Goal: Information Seeking & Learning: Learn about a topic

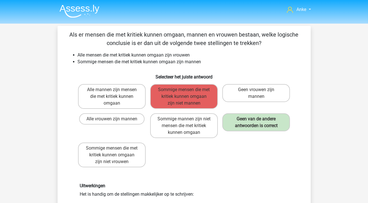
click at [83, 14] on img at bounding box center [79, 10] width 40 height 13
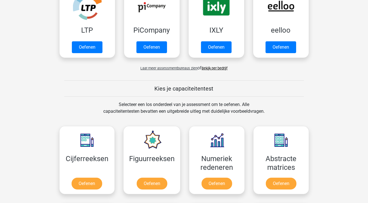
scroll to position [138, 0]
click at [221, 49] on link "Oefenen" at bounding box center [216, 47] width 31 height 12
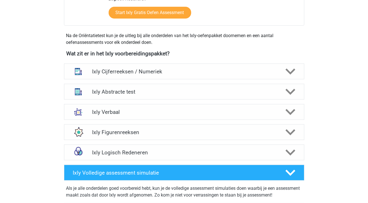
scroll to position [182, 0]
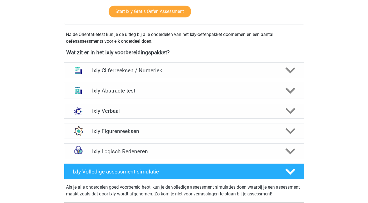
click at [294, 151] on icon at bounding box center [290, 151] width 10 height 10
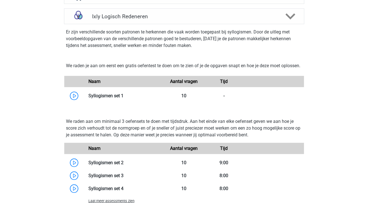
scroll to position [316, 0]
click at [107, 17] on h4 "Ixly Logisch Redeneren" at bounding box center [184, 16] width 184 height 6
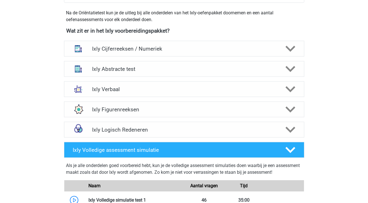
scroll to position [211, 0]
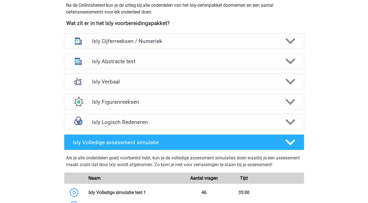
click at [154, 119] on h4 "Ixly Logisch Redeneren" at bounding box center [184, 122] width 184 height 6
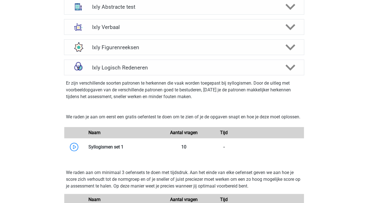
scroll to position [266, 0]
click at [123, 149] on link at bounding box center [123, 146] width 0 height 5
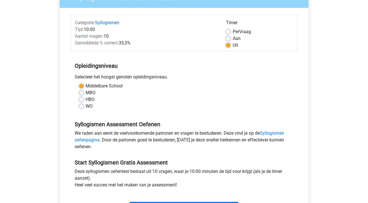
scroll to position [58, 0]
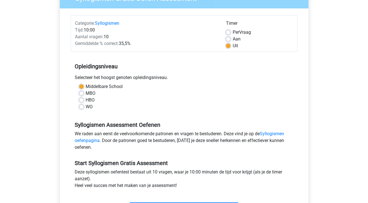
click at [92, 142] on link "Syllogismen oefenpagina" at bounding box center [179, 137] width 209 height 12
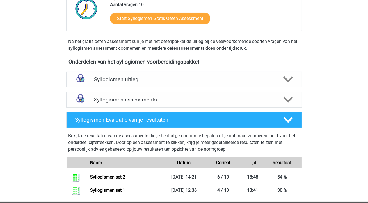
scroll to position [140, 0]
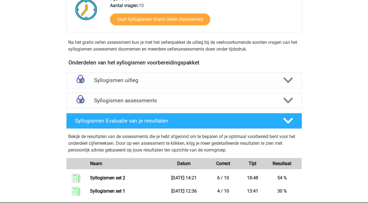
click at [99, 80] on h4 "Syllogismen uitleg" at bounding box center [184, 80] width 180 height 6
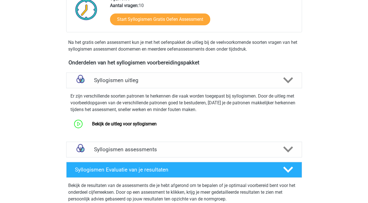
click at [92, 124] on link "Bekijk de uitleg voor syllogismen" at bounding box center [124, 123] width 65 height 5
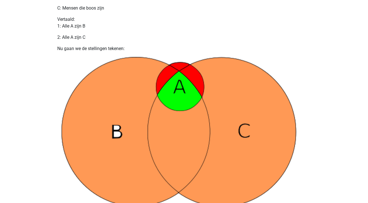
scroll to position [321, 0]
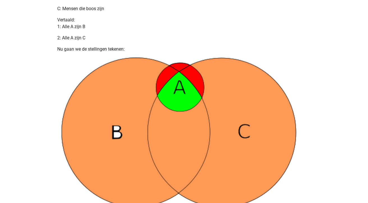
click at [184, 138] on img at bounding box center [184, 183] width 253 height 252
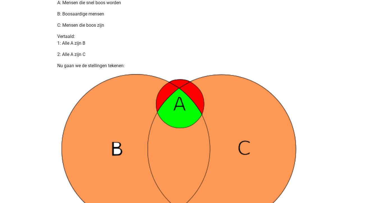
scroll to position [302, 0]
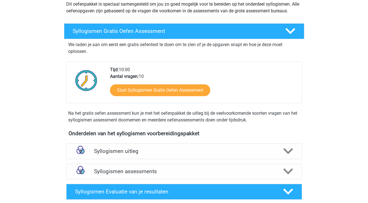
scroll to position [71, 0]
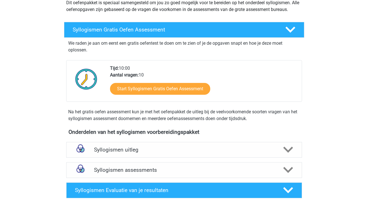
click at [129, 168] on h4 "Syllogismen assessments" at bounding box center [184, 169] width 180 height 6
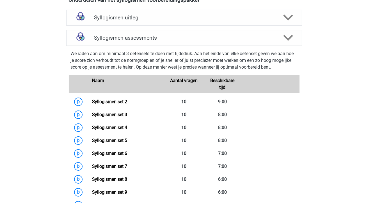
scroll to position [221, 0]
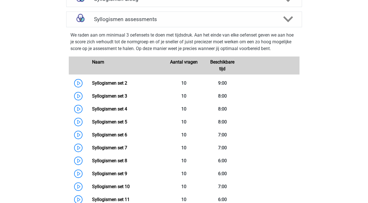
click at [119, 120] on link "Syllogismen set 5" at bounding box center [109, 121] width 35 height 5
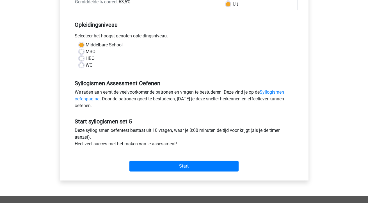
scroll to position [100, 0]
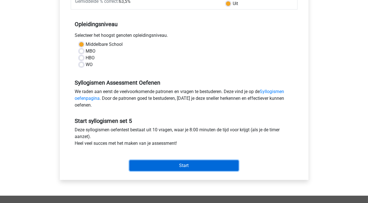
click at [181, 166] on input "Start" at bounding box center [183, 165] width 109 height 11
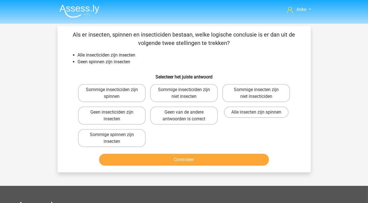
click at [210, 118] on label "Geen van de andere antwoorden is correct" at bounding box center [184, 115] width 68 height 18
click at [187, 116] on input "Geen van de andere antwoorden is correct" at bounding box center [186, 114] width 4 height 4
radio input "true"
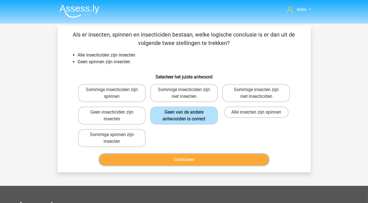
click at [205, 160] on button "Controleer" at bounding box center [184, 160] width 170 height 12
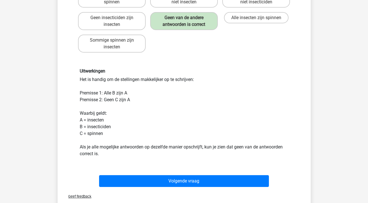
scroll to position [94, 0]
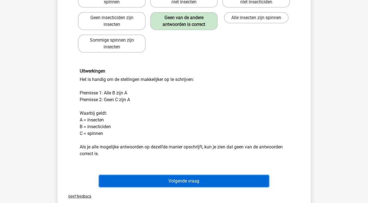
click at [196, 178] on button "Volgende vraag" at bounding box center [184, 181] width 170 height 12
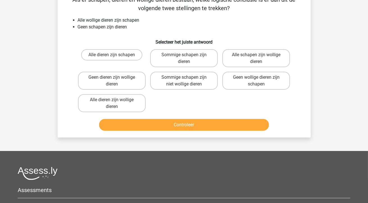
scroll to position [26, 0]
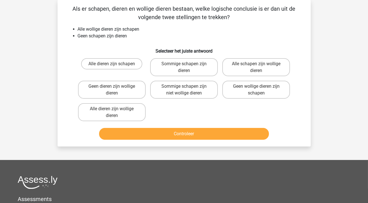
click at [113, 88] on input "Geen dieren zijn wollige dieren" at bounding box center [114, 88] width 4 height 4
radio input "true"
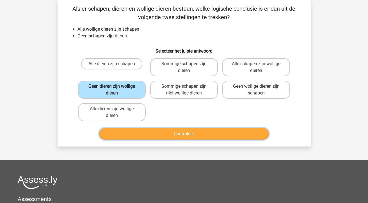
click at [194, 132] on button "Controleer" at bounding box center [184, 134] width 170 height 12
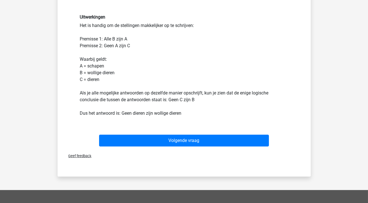
scroll to position [148, 0]
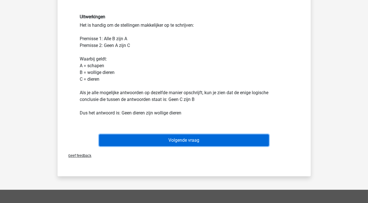
click at [184, 139] on button "Volgende vraag" at bounding box center [184, 140] width 170 height 12
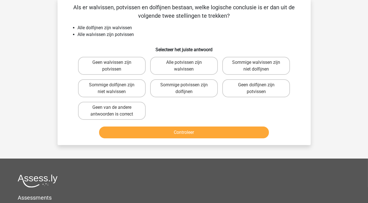
scroll to position [26, 0]
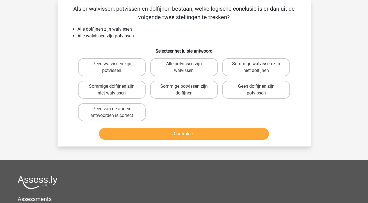
click at [103, 32] on li "Alle dolfijnen zijn walvissen" at bounding box center [190, 29] width 224 height 7
click at [88, 40] on div "Als er walvissen, potvissen en dolfijnen bestaan, welke logische conclusie is e…" at bounding box center [184, 72] width 249 height 137
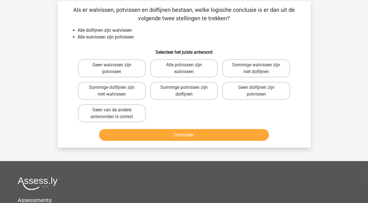
click at [99, 46] on h6 "Selecteer het juiste antwoord" at bounding box center [184, 50] width 235 height 10
click at [254, 75] on label "Sommige walvissen zijn niet dolfijnen" at bounding box center [256, 68] width 68 height 18
click at [256, 68] on input "Sommige walvissen zijn niet dolfijnen" at bounding box center [258, 67] width 4 height 4
radio input "true"
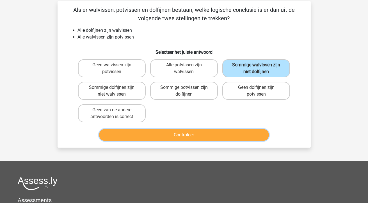
click at [219, 136] on button "Controleer" at bounding box center [184, 135] width 170 height 12
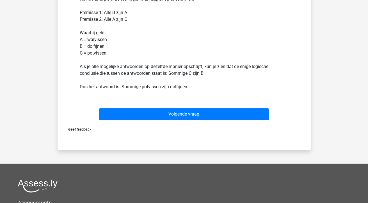
scroll to position [179, 0]
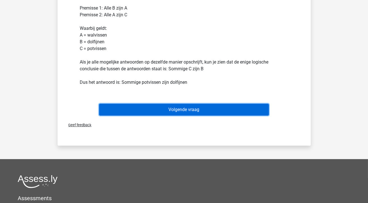
click at [189, 112] on button "Volgende vraag" at bounding box center [184, 110] width 170 height 12
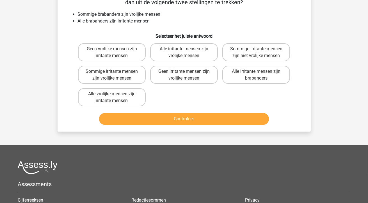
scroll to position [26, 0]
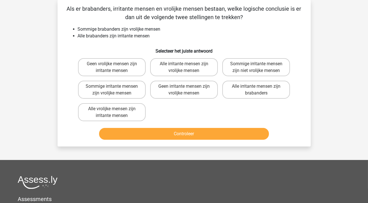
click at [127, 89] on label "Sommige irritante mensen zijn vrolijke mensen" at bounding box center [112, 90] width 68 height 18
click at [115, 89] on input "Sommige irritante mensen zijn vrolijke mensen" at bounding box center [114, 88] width 4 height 4
radio input "true"
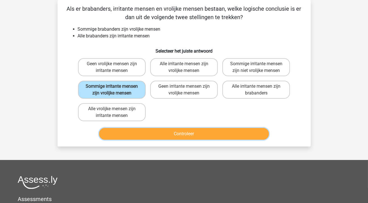
click at [183, 132] on button "Controleer" at bounding box center [184, 134] width 170 height 12
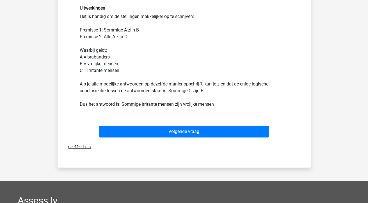
scroll to position [158, 0]
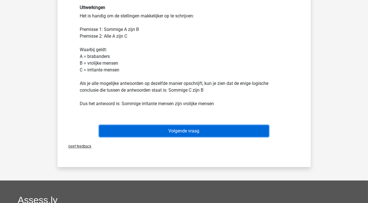
click at [183, 132] on button "Volgende vraag" at bounding box center [184, 131] width 170 height 12
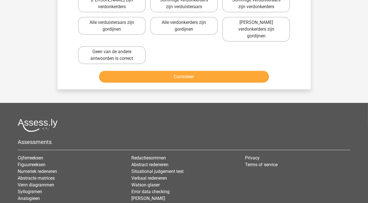
scroll to position [26, 0]
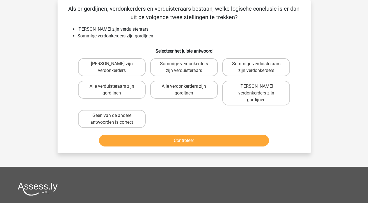
click at [136, 111] on label "Geen van de andere antwoorden is correct" at bounding box center [112, 119] width 68 height 18
click at [115, 115] on input "Geen van de andere antwoorden is correct" at bounding box center [114, 117] width 4 height 4
radio input "true"
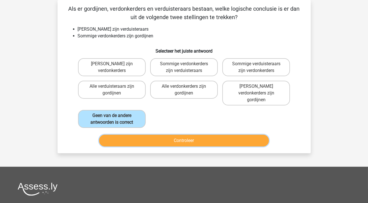
click at [166, 136] on button "Controleer" at bounding box center [184, 140] width 170 height 12
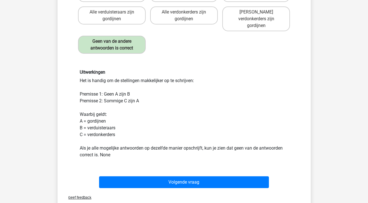
scroll to position [118, 0]
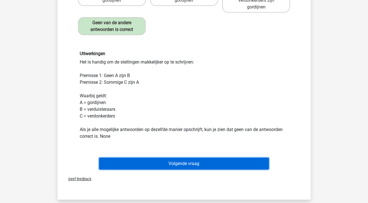
click at [179, 158] on button "Volgende vraag" at bounding box center [184, 163] width 170 height 12
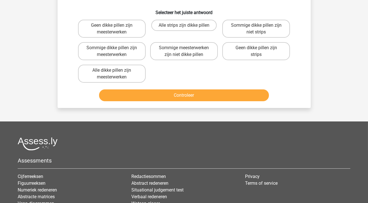
scroll to position [26, 0]
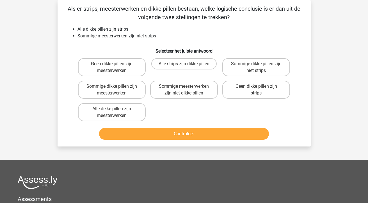
click at [132, 89] on label "Sommige dikke pillen zijn meesterwerken" at bounding box center [112, 90] width 68 height 18
click at [115, 89] on input "Sommige dikke pillen zijn meesterwerken" at bounding box center [114, 88] width 4 height 4
radio input "true"
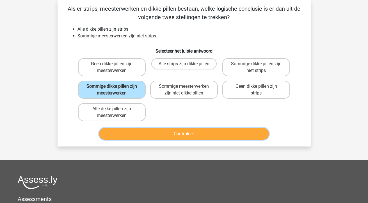
click at [163, 132] on button "Controleer" at bounding box center [184, 134] width 170 height 12
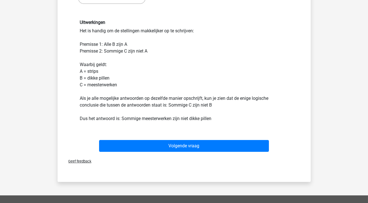
scroll to position [143, 0]
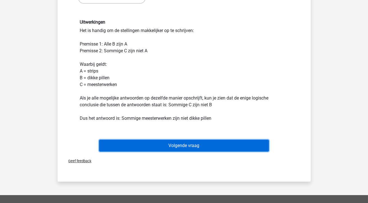
click at [203, 141] on button "Volgende vraag" at bounding box center [184, 145] width 170 height 12
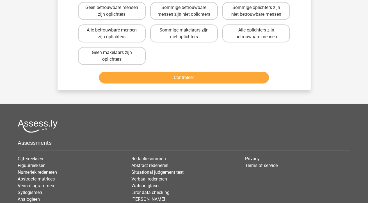
scroll to position [26, 0]
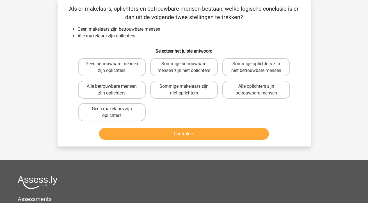
click at [248, 68] on label "Sommige oplichters zijn niet betrouwbare mensen" at bounding box center [256, 67] width 68 height 18
click at [256, 67] on input "Sommige oplichters zijn niet betrouwbare mensen" at bounding box center [258, 66] width 4 height 4
radio input "true"
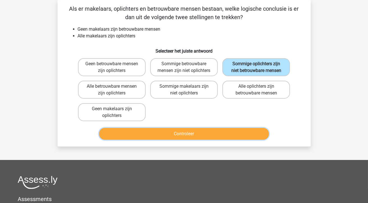
click at [182, 133] on button "Controleer" at bounding box center [184, 134] width 170 height 12
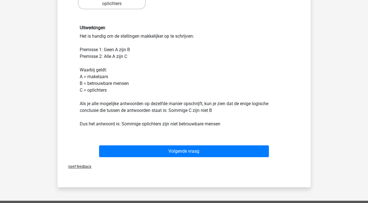
scroll to position [139, 0]
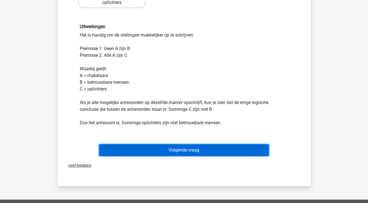
click at [190, 149] on button "Volgende vraag" at bounding box center [184, 150] width 170 height 12
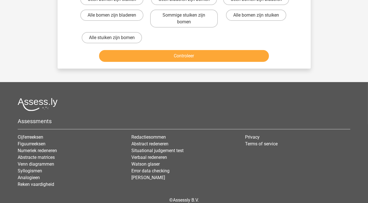
scroll to position [26, 0]
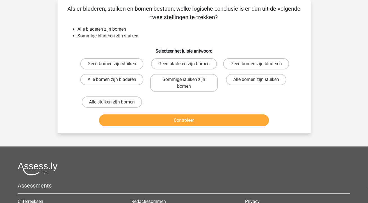
click at [194, 84] on label "Sommige stuiken zijn bomen" at bounding box center [184, 83] width 68 height 18
click at [187, 83] on input "Sommige stuiken zijn bomen" at bounding box center [186, 81] width 4 height 4
radio input "true"
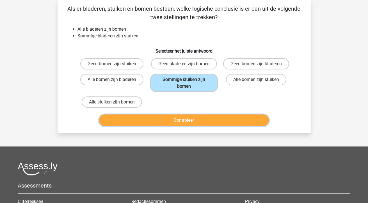
click at [197, 119] on button "Controleer" at bounding box center [184, 120] width 170 height 12
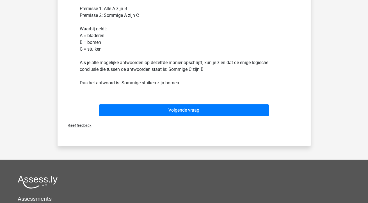
scroll to position [166, 0]
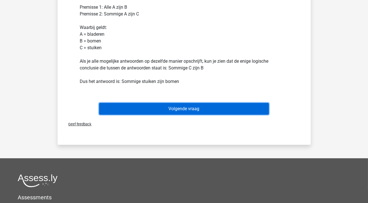
click at [192, 110] on button "Volgende vraag" at bounding box center [184, 109] width 170 height 12
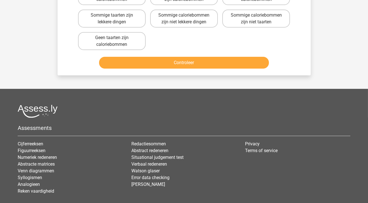
scroll to position [26, 0]
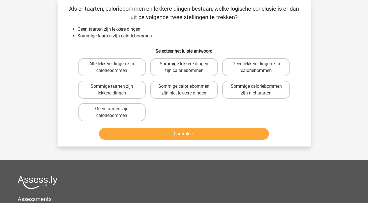
click at [190, 67] on label "Sommige lekkere dingen zijn caloriebommen" at bounding box center [184, 67] width 68 height 18
click at [187, 67] on input "Sommige lekkere dingen zijn caloriebommen" at bounding box center [186, 66] width 4 height 4
radio input "true"
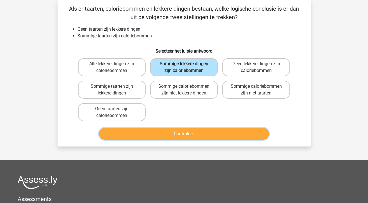
click at [186, 132] on button "Controleer" at bounding box center [184, 134] width 170 height 12
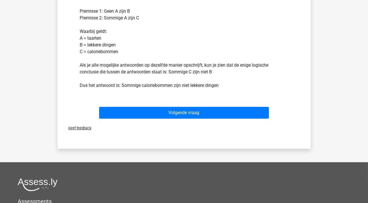
scroll to position [199, 0]
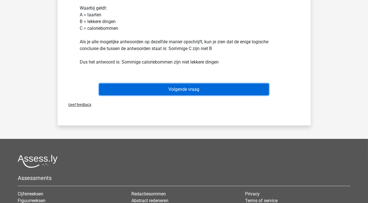
click at [229, 90] on button "Volgende vraag" at bounding box center [184, 89] width 170 height 12
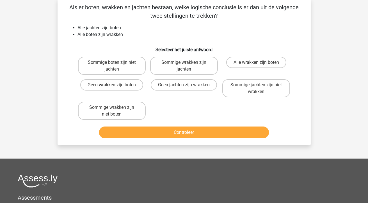
scroll to position [26, 0]
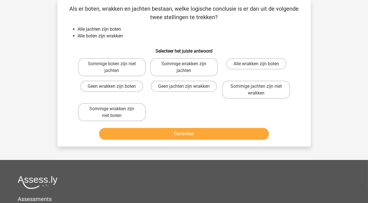
click at [175, 66] on label "Sommige wrakken zijn jachten" at bounding box center [184, 67] width 68 height 18
click at [184, 66] on input "Sommige wrakken zijn jachten" at bounding box center [186, 66] width 4 height 4
radio input "true"
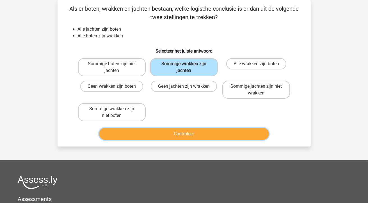
click at [189, 133] on button "Controleer" at bounding box center [184, 134] width 170 height 12
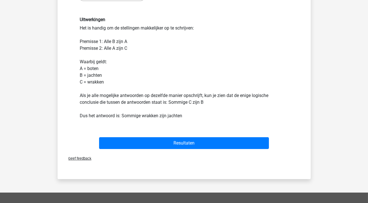
scroll to position [149, 0]
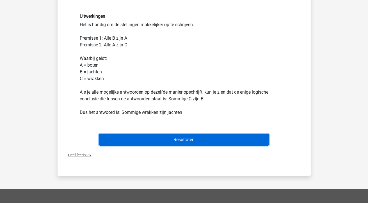
click at [189, 138] on button "Resultaten" at bounding box center [184, 140] width 170 height 12
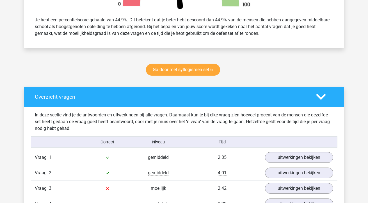
scroll to position [236, 0]
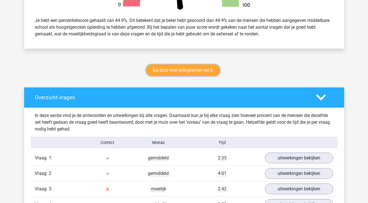
click at [172, 75] on link "Ga door met syllogismen set 6" at bounding box center [183, 70] width 74 height 12
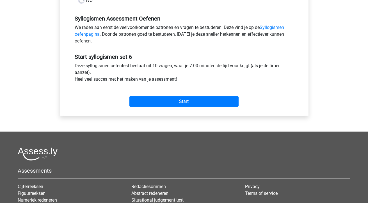
scroll to position [164, 0]
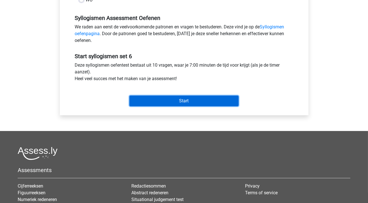
click at [176, 101] on input "Start" at bounding box center [183, 100] width 109 height 11
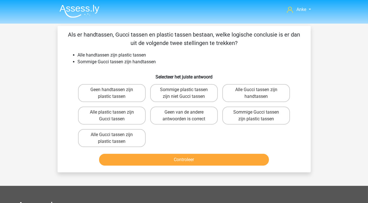
click at [251, 120] on label "Sommige Gucci tassen zijn plastic tassen" at bounding box center [256, 115] width 68 height 18
click at [256, 116] on input "Sommige Gucci tassen zijn plastic tassen" at bounding box center [258, 114] width 4 height 4
radio input "true"
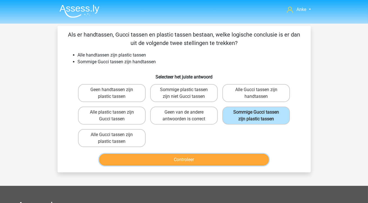
click at [214, 158] on button "Controleer" at bounding box center [184, 160] width 170 height 12
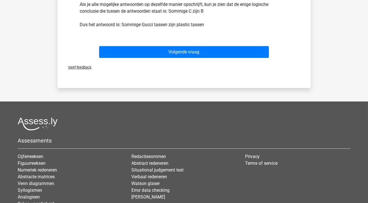
scroll to position [237, 0]
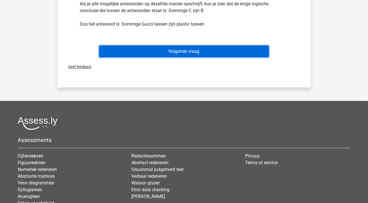
click at [220, 50] on button "Volgende vraag" at bounding box center [184, 51] width 170 height 12
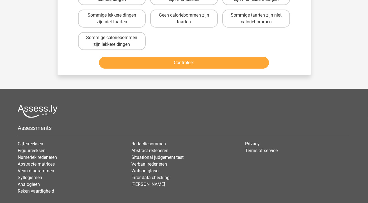
scroll to position [26, 0]
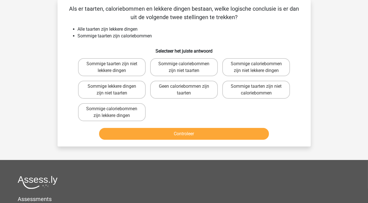
click at [252, 94] on label "Sommige taarten zijn niet caloriebommen" at bounding box center [256, 90] width 68 height 18
click at [256, 90] on input "Sommige taarten zijn niet caloriebommen" at bounding box center [258, 88] width 4 height 4
radio input "true"
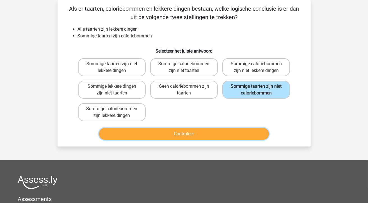
click at [211, 134] on button "Controleer" at bounding box center [184, 134] width 170 height 12
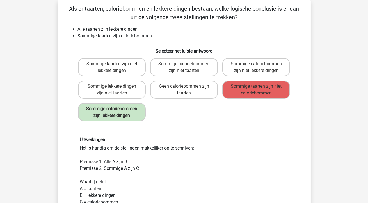
click at [132, 118] on label "Sommige caloriebommen zijn lekkere dingen" at bounding box center [112, 112] width 68 height 18
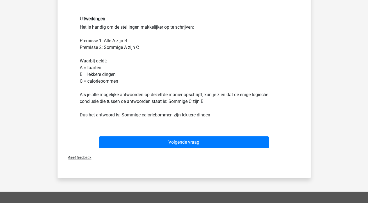
scroll to position [155, 0]
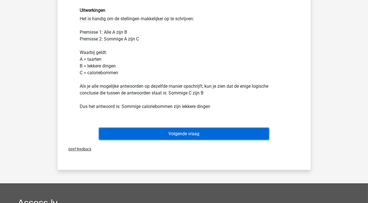
click at [202, 132] on button "Volgende vraag" at bounding box center [184, 134] width 170 height 12
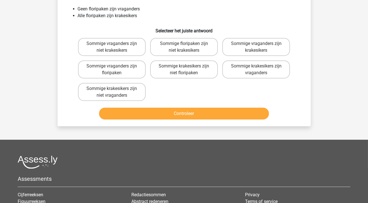
scroll to position [26, 0]
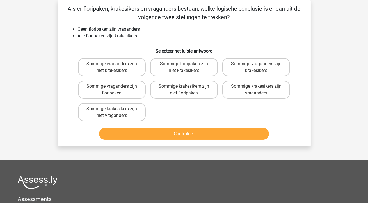
click at [136, 112] on label "Sommige krakesikers zijn niet vraganders" at bounding box center [112, 112] width 68 height 18
click at [115, 112] on input "Sommige krakesikers zijn niet vraganders" at bounding box center [114, 111] width 4 height 4
radio input "true"
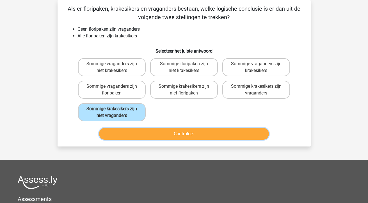
click at [186, 132] on button "Controleer" at bounding box center [184, 134] width 170 height 12
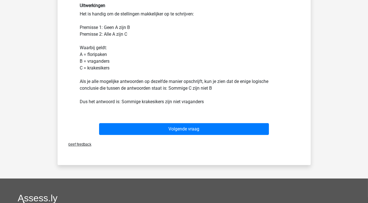
scroll to position [160, 0]
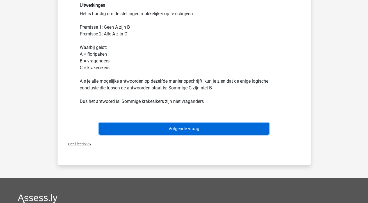
click at [203, 132] on button "Volgende vraag" at bounding box center [184, 129] width 170 height 12
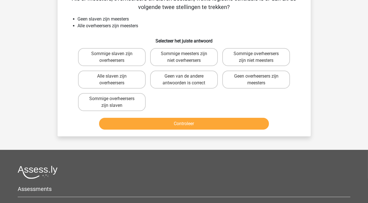
scroll to position [26, 0]
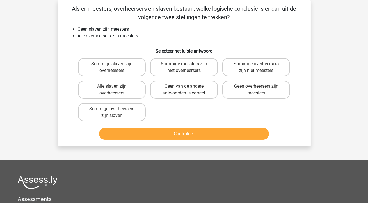
click at [187, 97] on label "Geen van de andere antwoorden is correct" at bounding box center [184, 90] width 68 height 18
click at [187, 90] on input "Geen van de andere antwoorden is correct" at bounding box center [186, 88] width 4 height 4
radio input "true"
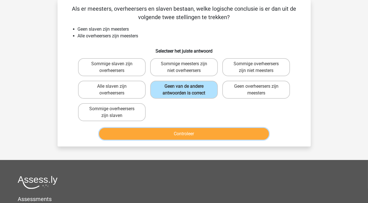
click at [198, 132] on button "Controleer" at bounding box center [184, 134] width 170 height 12
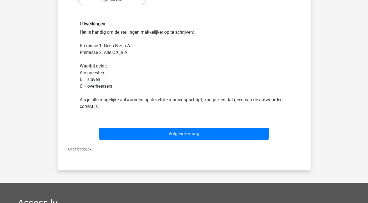
scroll to position [142, 0]
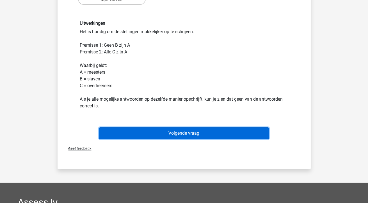
click at [196, 134] on button "Volgende vraag" at bounding box center [184, 133] width 170 height 12
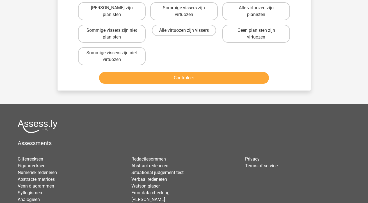
scroll to position [26, 0]
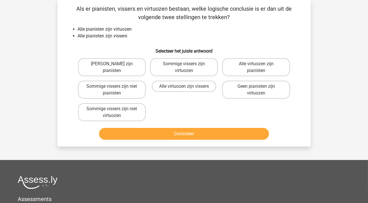
click at [186, 72] on label "Sommige vissers zijn virtuozen" at bounding box center [184, 67] width 68 height 18
click at [186, 67] on input "Sommige vissers zijn virtuozen" at bounding box center [186, 66] width 4 height 4
radio input "true"
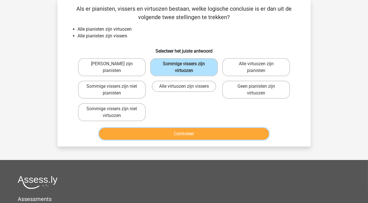
click at [194, 133] on button "Controleer" at bounding box center [184, 134] width 170 height 12
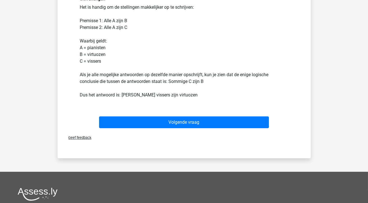
scroll to position [167, 0]
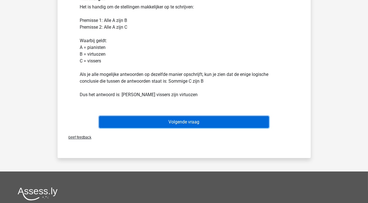
click at [194, 125] on button "Volgende vraag" at bounding box center [184, 122] width 170 height 12
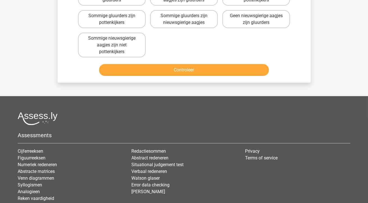
scroll to position [26, 0]
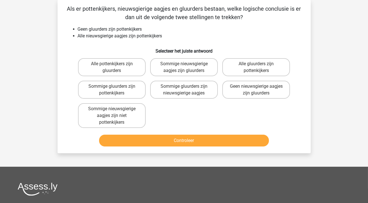
click at [249, 88] on label "Geen nieuwsgierige aagjes zijn gluurders" at bounding box center [256, 90] width 68 height 18
click at [256, 88] on input "Geen nieuwsgierige aagjes zijn gluurders" at bounding box center [258, 88] width 4 height 4
radio input "true"
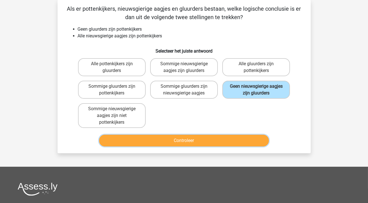
click at [192, 140] on button "Controleer" at bounding box center [184, 140] width 170 height 12
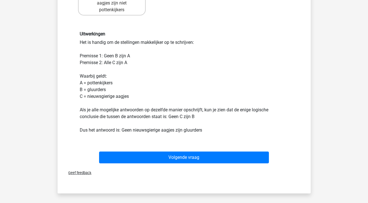
scroll to position [139, 0]
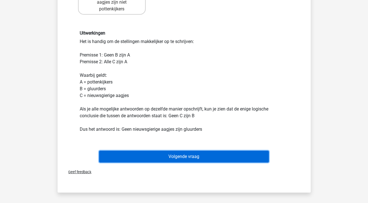
click at [188, 154] on button "Volgende vraag" at bounding box center [184, 156] width 170 height 12
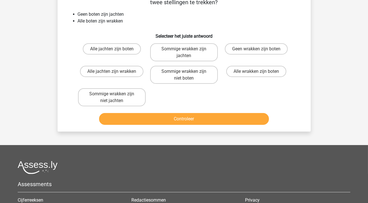
scroll to position [26, 0]
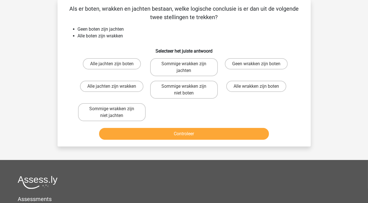
click at [124, 115] on label "Sommige wrakken zijn niet jachten" at bounding box center [112, 112] width 68 height 18
click at [115, 112] on input "Sommige wrakken zijn niet jachten" at bounding box center [114, 111] width 4 height 4
radio input "true"
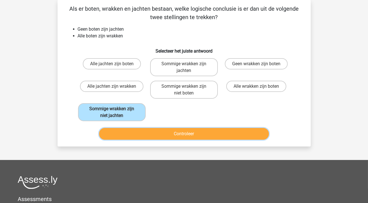
click at [150, 133] on button "Controleer" at bounding box center [184, 134] width 170 height 12
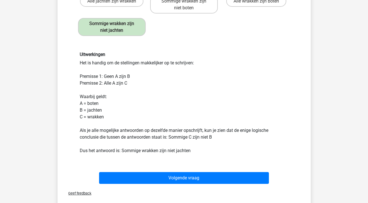
scroll to position [122, 0]
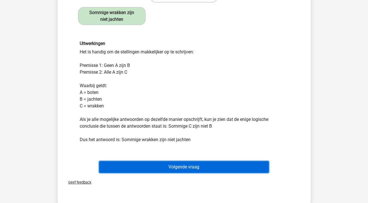
click at [170, 164] on button "Volgende vraag" at bounding box center [184, 167] width 170 height 12
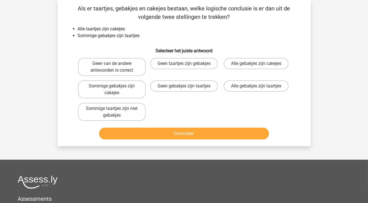
scroll to position [26, 0]
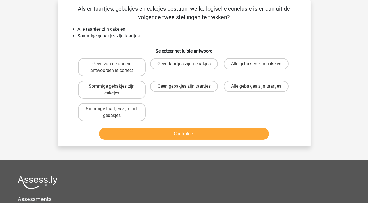
click at [131, 96] on label "Sommige gebakjes zijn cakejes" at bounding box center [112, 90] width 68 height 18
click at [115, 90] on input "Sommige gebakjes zijn cakejes" at bounding box center [114, 88] width 4 height 4
radio input "true"
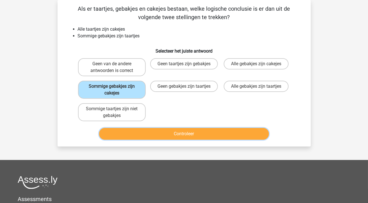
click at [160, 136] on button "Controleer" at bounding box center [184, 134] width 170 height 12
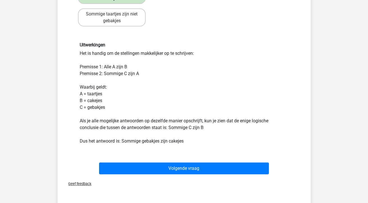
scroll to position [121, 0]
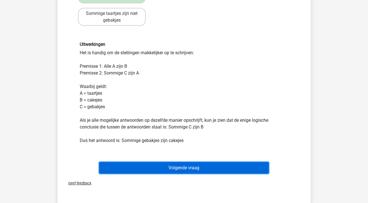
click at [178, 165] on button "Volgende vraag" at bounding box center [184, 168] width 170 height 12
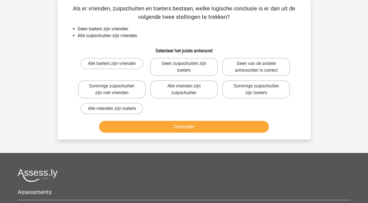
scroll to position [26, 0]
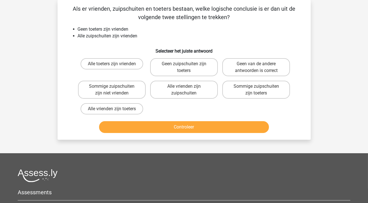
click at [189, 69] on label "Geen zuipschuiten zijn toeters" at bounding box center [184, 67] width 68 height 18
click at [187, 67] on input "Geen zuipschuiten zijn toeters" at bounding box center [186, 66] width 4 height 4
radio input "true"
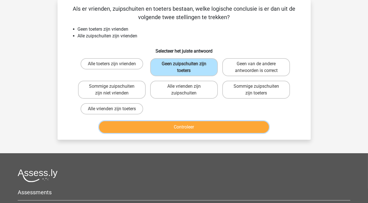
click at [198, 125] on button "Controleer" at bounding box center [184, 127] width 170 height 12
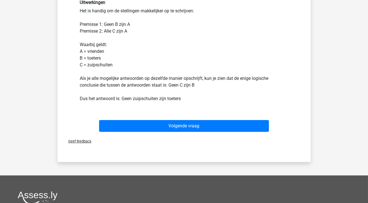
scroll to position [157, 0]
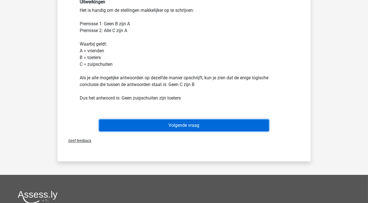
click at [198, 125] on button "Volgende vraag" at bounding box center [184, 125] width 170 height 12
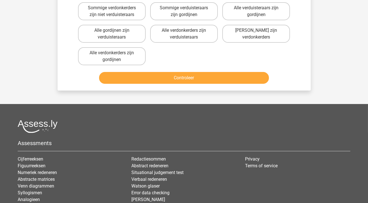
scroll to position [26, 0]
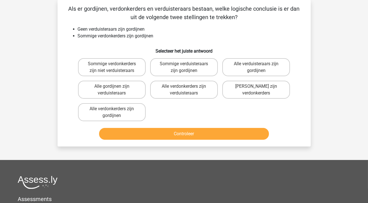
click at [121, 61] on label "Sommige verdonkerders zijn niet verduisteraars" at bounding box center [112, 67] width 68 height 18
click at [115, 64] on input "Sommige verdonkerders zijn niet verduisteraars" at bounding box center [114, 66] width 4 height 4
radio input "true"
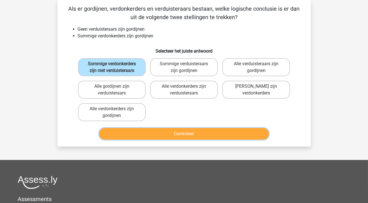
click at [171, 137] on button "Controleer" at bounding box center [184, 134] width 170 height 12
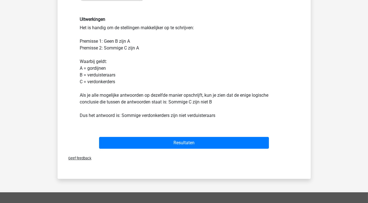
scroll to position [147, 0]
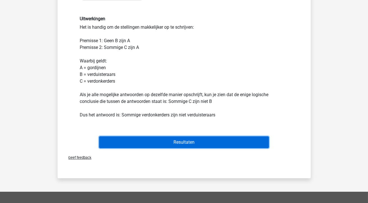
click at [182, 139] on button "Resultaten" at bounding box center [184, 142] width 170 height 12
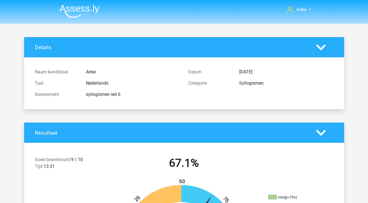
click at [85, 10] on img at bounding box center [79, 10] width 40 height 13
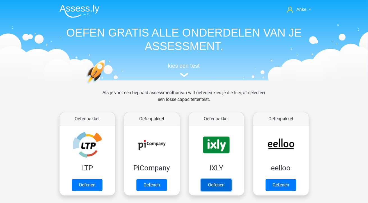
click at [205, 179] on link "Oefenen" at bounding box center [216, 185] width 31 height 12
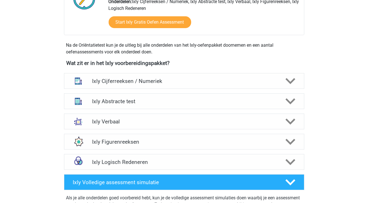
scroll to position [180, 0]
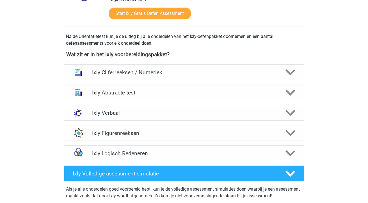
click at [166, 150] on h4 "Ixly Logisch Redeneren" at bounding box center [184, 153] width 184 height 6
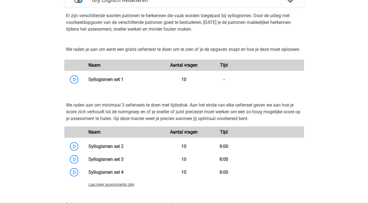
scroll to position [334, 0]
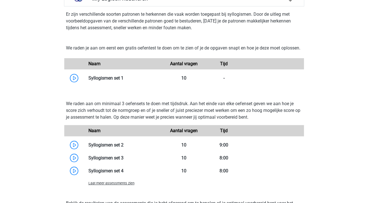
click at [123, 147] on link at bounding box center [123, 144] width 0 height 5
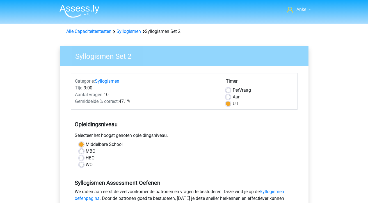
click at [86, 163] on label "WO" at bounding box center [89, 164] width 7 height 7
click at [83, 163] on input "WO" at bounding box center [81, 164] width 4 height 6
radio input "true"
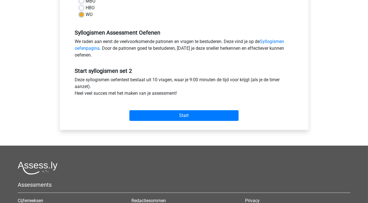
scroll to position [154, 0]
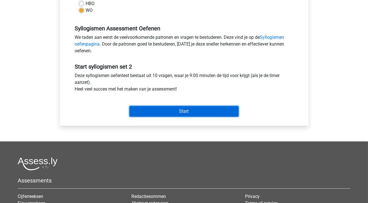
click at [196, 113] on input "Start" at bounding box center [183, 111] width 109 height 11
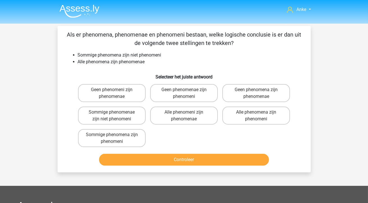
click at [123, 135] on label "Sommige phenomena zijn phenomeni" at bounding box center [112, 138] width 68 height 18
click at [115, 135] on input "Sommige phenomena zijn phenomeni" at bounding box center [114, 136] width 4 height 4
radio input "true"
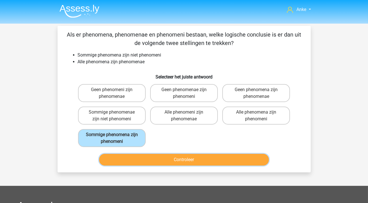
click at [153, 158] on button "Controleer" at bounding box center [184, 160] width 170 height 12
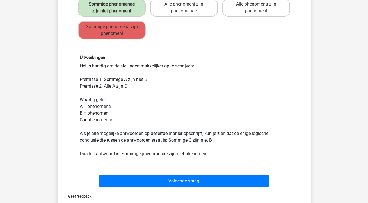
scroll to position [108, 0]
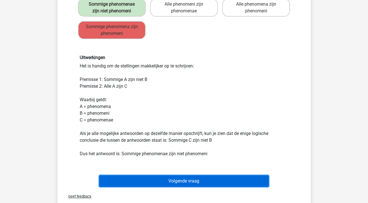
click at [192, 182] on button "Volgende vraag" at bounding box center [184, 181] width 170 height 12
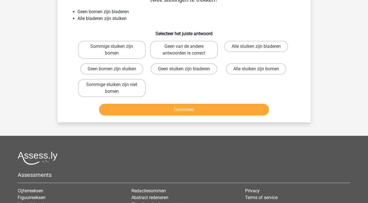
scroll to position [26, 0]
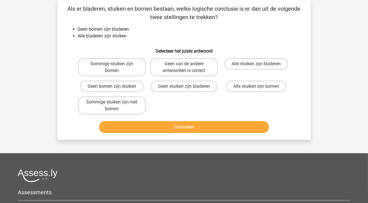
click at [127, 103] on label "Sommige stuiken zijn niet bomen" at bounding box center [112, 105] width 68 height 18
click at [115, 103] on input "Sommige stuiken zijn niet bomen" at bounding box center [114, 104] width 4 height 4
radio input "true"
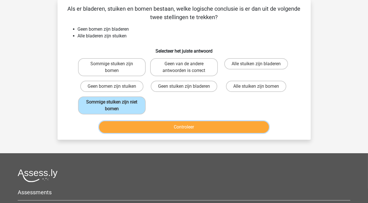
click at [177, 130] on button "Controleer" at bounding box center [184, 127] width 170 height 12
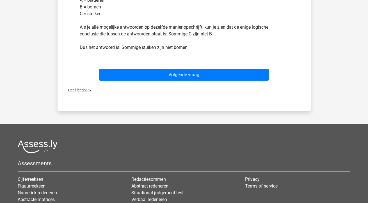
scroll to position [207, 0]
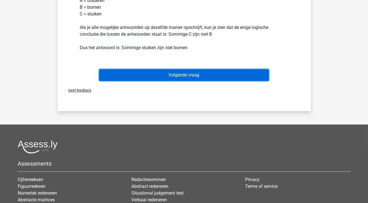
click at [209, 74] on button "Volgende vraag" at bounding box center [184, 75] width 170 height 12
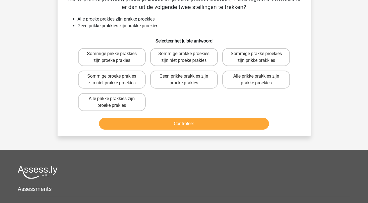
scroll to position [26, 0]
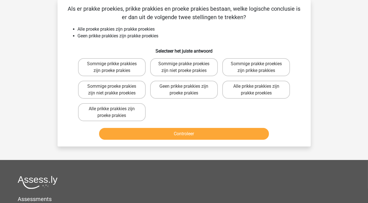
click at [194, 88] on label "Geen prikke prakkies zijn proeke prakies" at bounding box center [184, 90] width 68 height 18
click at [187, 88] on input "Geen prikke prakkies zijn proeke prakies" at bounding box center [186, 88] width 4 height 4
radio input "true"
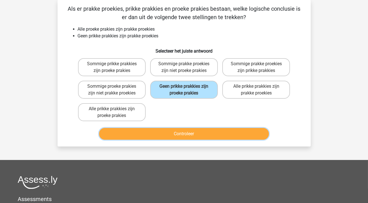
click at [200, 133] on button "Controleer" at bounding box center [184, 134] width 170 height 12
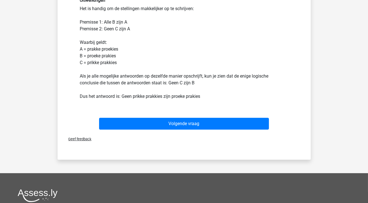
scroll to position [165, 0]
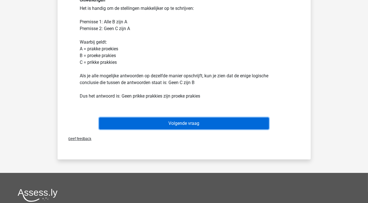
click at [202, 121] on button "Volgende vraag" at bounding box center [184, 123] width 170 height 12
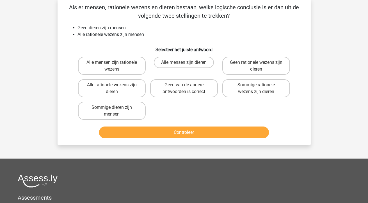
scroll to position [26, 0]
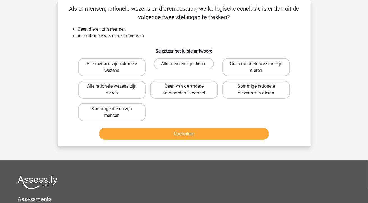
click at [260, 66] on input "Geen rationele wezens zijn dieren" at bounding box center [258, 66] width 4 height 4
radio input "true"
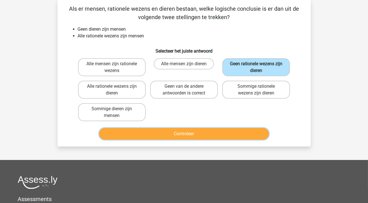
click at [208, 129] on button "Controleer" at bounding box center [184, 134] width 170 height 12
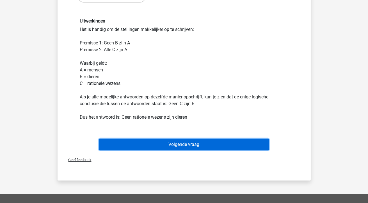
click at [200, 142] on button "Volgende vraag" at bounding box center [184, 144] width 170 height 12
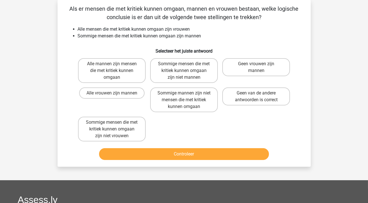
click at [188, 102] on label "Sommige mannen zijn niet mensen die met kritiek kunnen omgaan" at bounding box center [184, 99] width 68 height 25
click at [187, 97] on input "Sommige mannen zijn niet mensen die met kritiek kunnen omgaan" at bounding box center [186, 95] width 4 height 4
radio input "true"
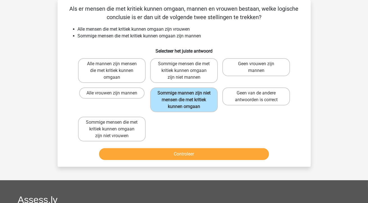
click at [266, 92] on label "Geen van de andere antwoorden is correct" at bounding box center [256, 96] width 68 height 18
click at [260, 93] on input "Geen van de andere antwoorden is correct" at bounding box center [258, 95] width 4 height 4
radio input "true"
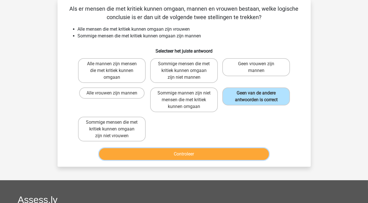
click at [214, 154] on button "Controleer" at bounding box center [184, 154] width 170 height 12
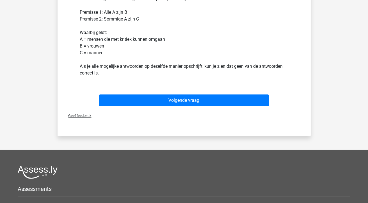
scroll to position [197, 0]
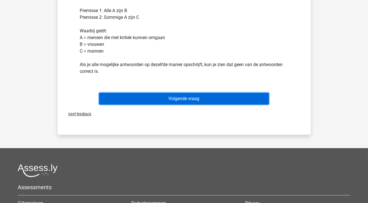
click at [207, 97] on button "Volgende vraag" at bounding box center [184, 99] width 170 height 12
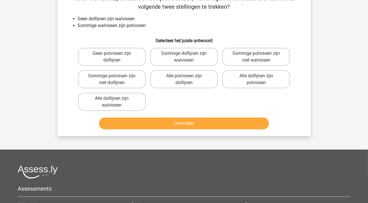
scroll to position [26, 0]
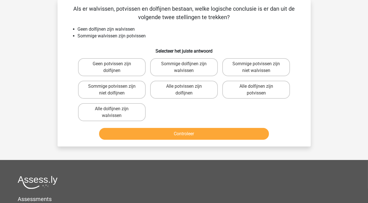
click at [111, 93] on label "Sommige potvissen zijn niet dolfijnen" at bounding box center [112, 90] width 68 height 18
click at [112, 90] on input "Sommige potvissen zijn niet dolfijnen" at bounding box center [114, 88] width 4 height 4
radio input "true"
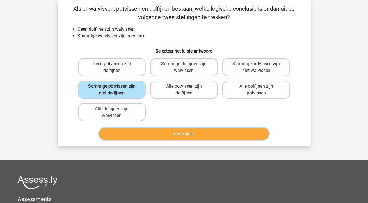
click at [171, 134] on button "Controleer" at bounding box center [184, 134] width 170 height 12
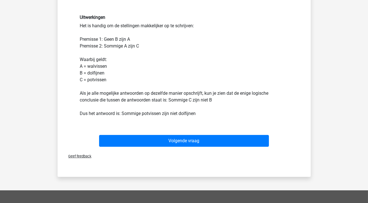
scroll to position [155, 0]
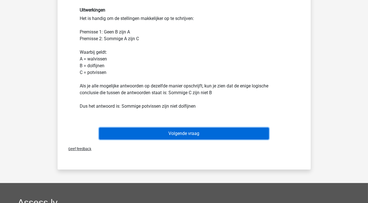
click at [191, 134] on button "Volgende vraag" at bounding box center [184, 133] width 170 height 12
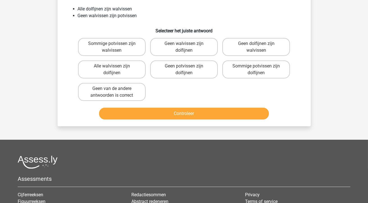
scroll to position [26, 0]
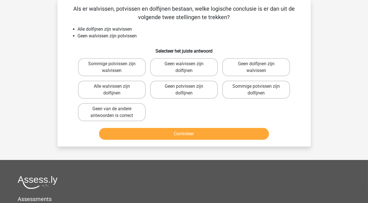
click at [134, 113] on label "Geen van de andere antwoorden is correct" at bounding box center [112, 112] width 68 height 18
click at [115, 112] on input "Geen van de andere antwoorden is correct" at bounding box center [114, 111] width 4 height 4
radio input "true"
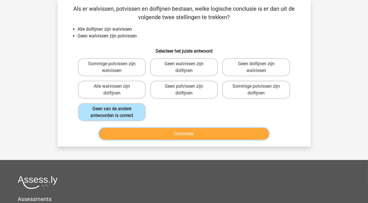
click at [164, 130] on button "Controleer" at bounding box center [184, 134] width 170 height 12
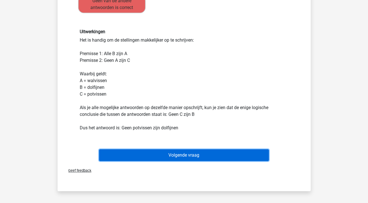
click at [184, 157] on button "Volgende vraag" at bounding box center [184, 155] width 170 height 12
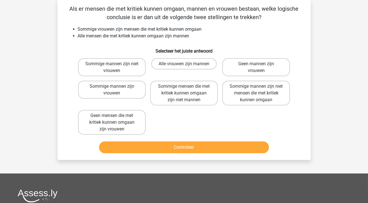
click at [122, 91] on label "Sommige mannen zijn vrouwen" at bounding box center [112, 90] width 68 height 18
click at [115, 90] on input "Sommige mannen zijn vrouwen" at bounding box center [114, 88] width 4 height 4
radio input "true"
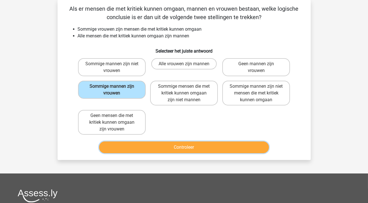
click at [169, 145] on button "Controleer" at bounding box center [184, 147] width 170 height 12
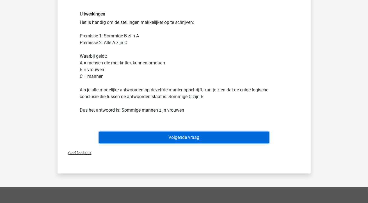
click at [187, 137] on button "Volgende vraag" at bounding box center [184, 137] width 170 height 12
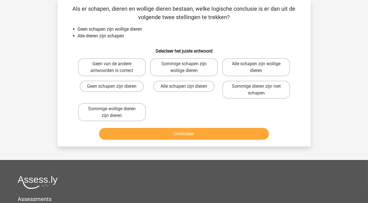
click at [116, 68] on label "Geen van de andere antwoorden is correct" at bounding box center [112, 67] width 68 height 18
click at [115, 67] on input "Geen van de andere antwoorden is correct" at bounding box center [114, 66] width 4 height 4
radio input "true"
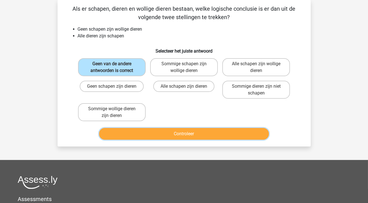
click at [184, 134] on button "Controleer" at bounding box center [184, 134] width 170 height 12
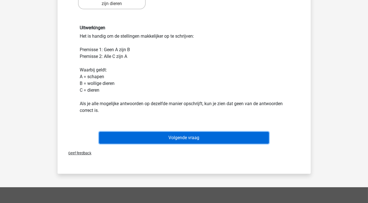
click at [183, 138] on button "Volgende vraag" at bounding box center [184, 138] width 170 height 12
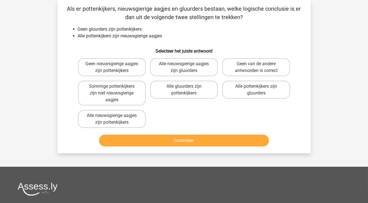
click at [261, 70] on label "Geen van de andere antwoorden is correct" at bounding box center [256, 67] width 68 height 18
click at [260, 67] on input "Geen van de andere antwoorden is correct" at bounding box center [258, 66] width 4 height 4
radio input "true"
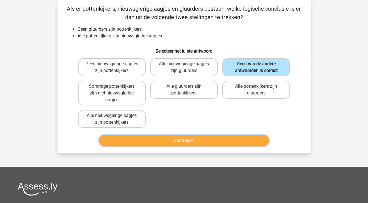
click at [219, 140] on button "Controleer" at bounding box center [184, 140] width 170 height 12
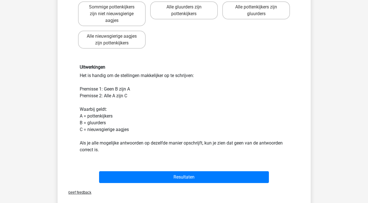
scroll to position [122, 0]
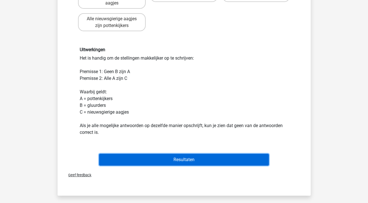
click at [203, 161] on button "Resultaten" at bounding box center [184, 160] width 170 height 12
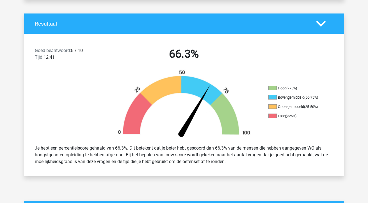
scroll to position [111, 0]
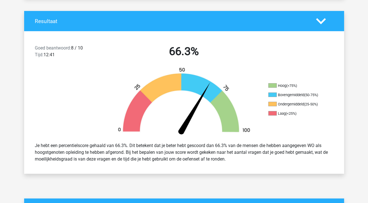
click at [201, 160] on div "Je hebt een percentielscore gehaald van 66.3%. Dit betekent dat je beter hebt g…" at bounding box center [184, 152] width 306 height 25
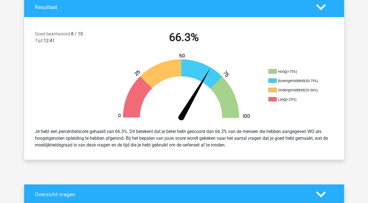
scroll to position [124, 0]
